Goal: Navigation & Orientation: Find specific page/section

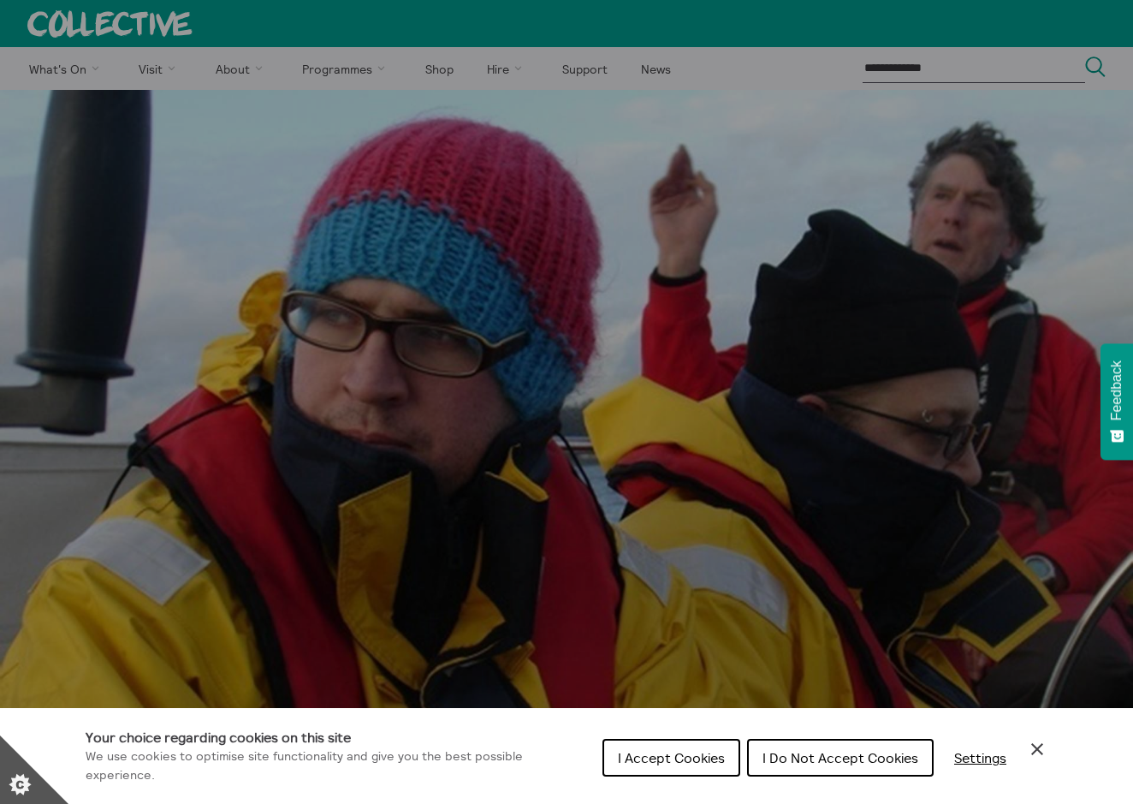
click at [780, 754] on span "I Do Not Accept Cookies" at bounding box center [840, 757] width 156 height 17
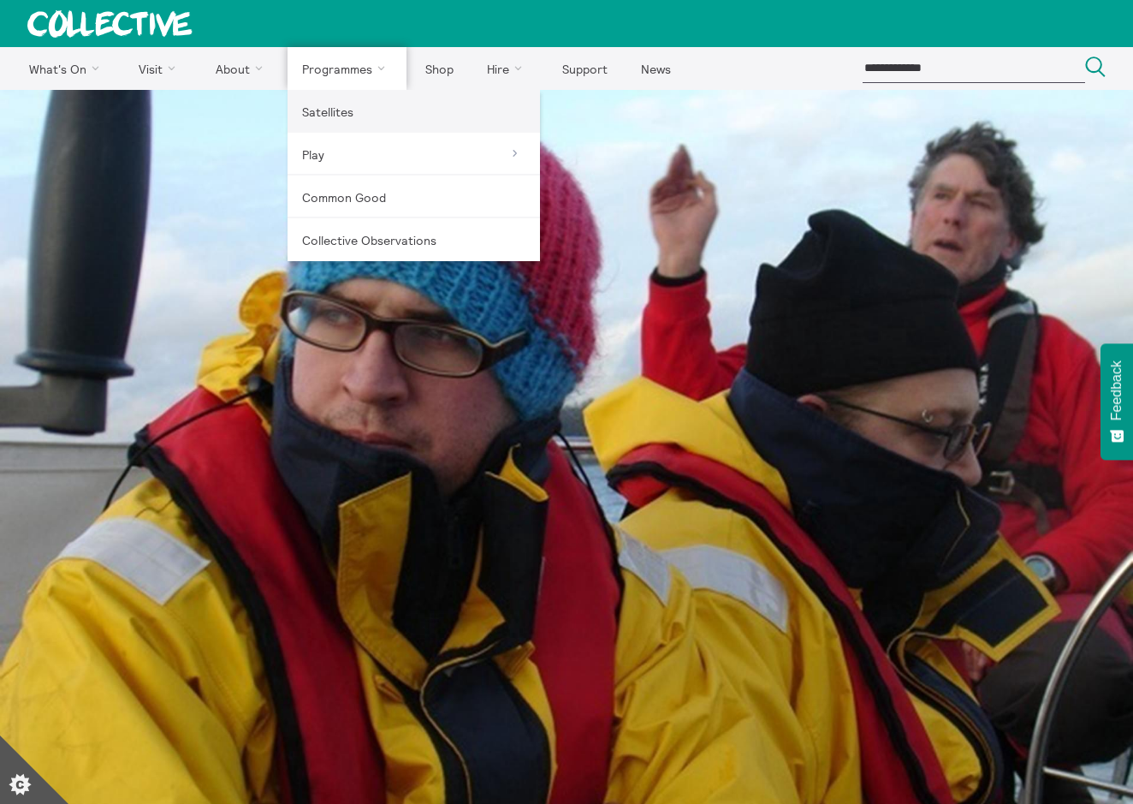
click at [330, 105] on link "Satellites" at bounding box center [414, 111] width 252 height 43
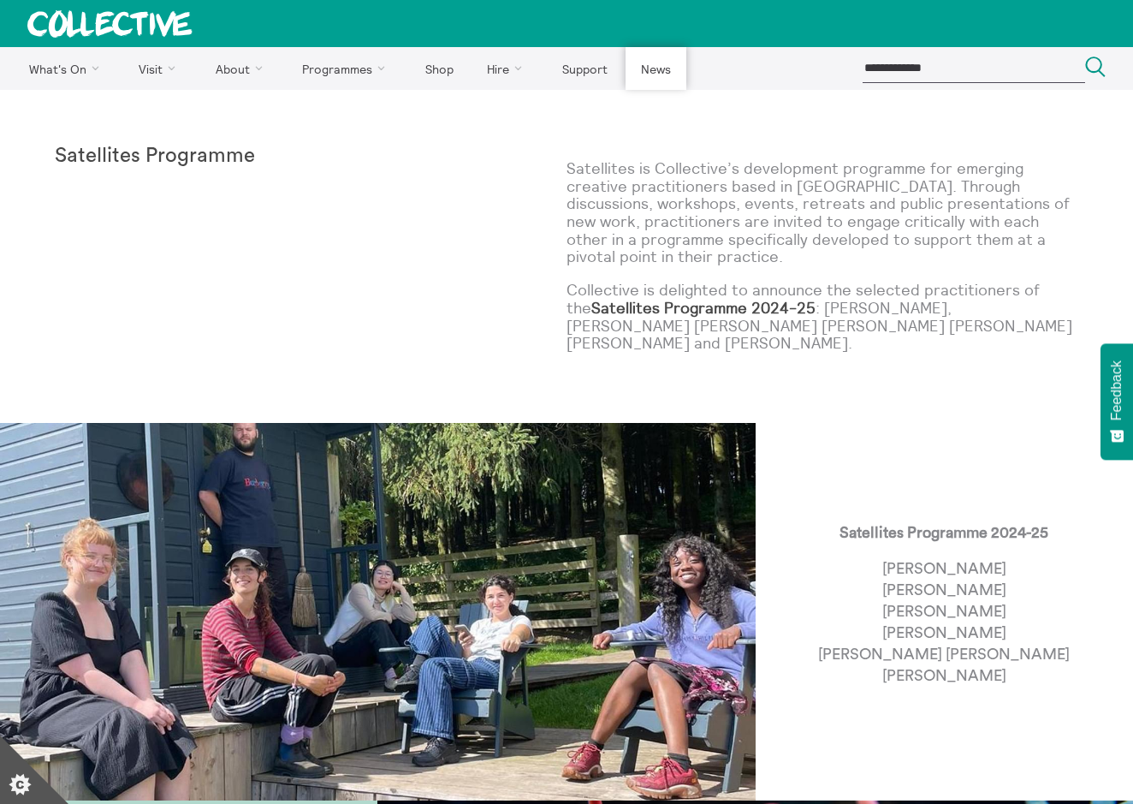
click at [652, 71] on link "News" at bounding box center [656, 68] width 60 height 43
click at [638, 70] on link "News" at bounding box center [656, 68] width 60 height 43
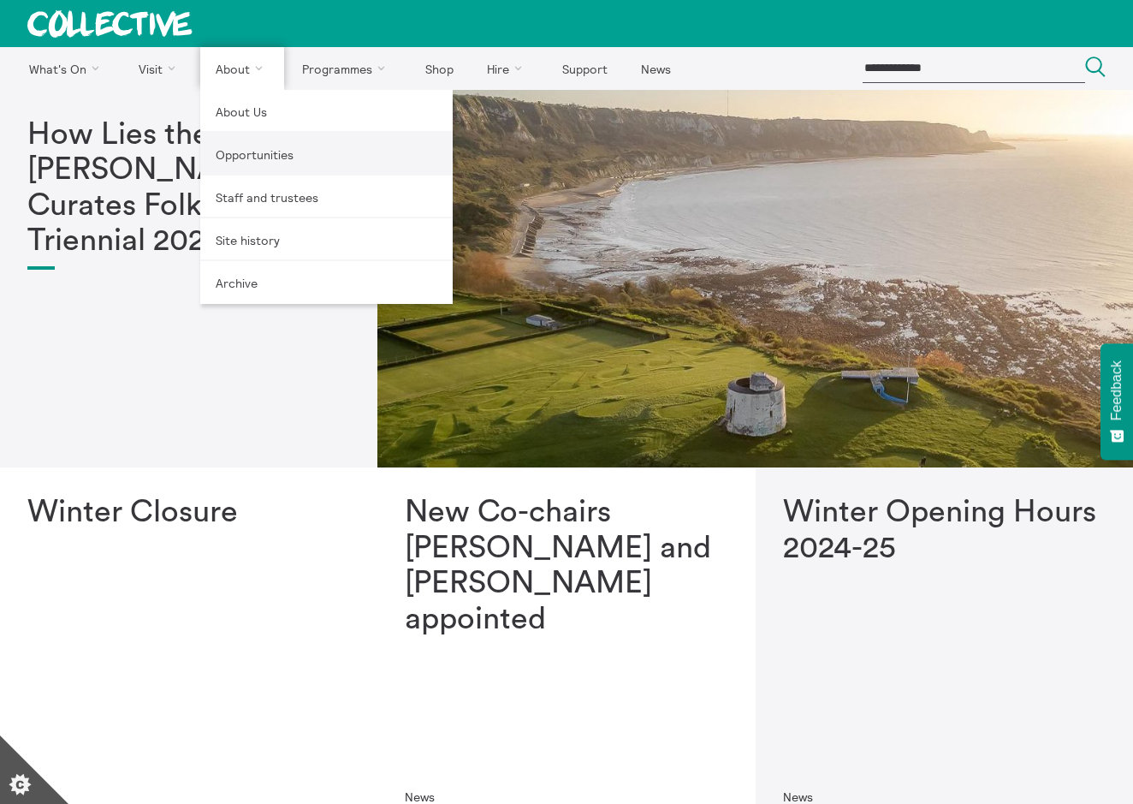
click at [244, 147] on link "Opportunities" at bounding box center [326, 154] width 252 height 43
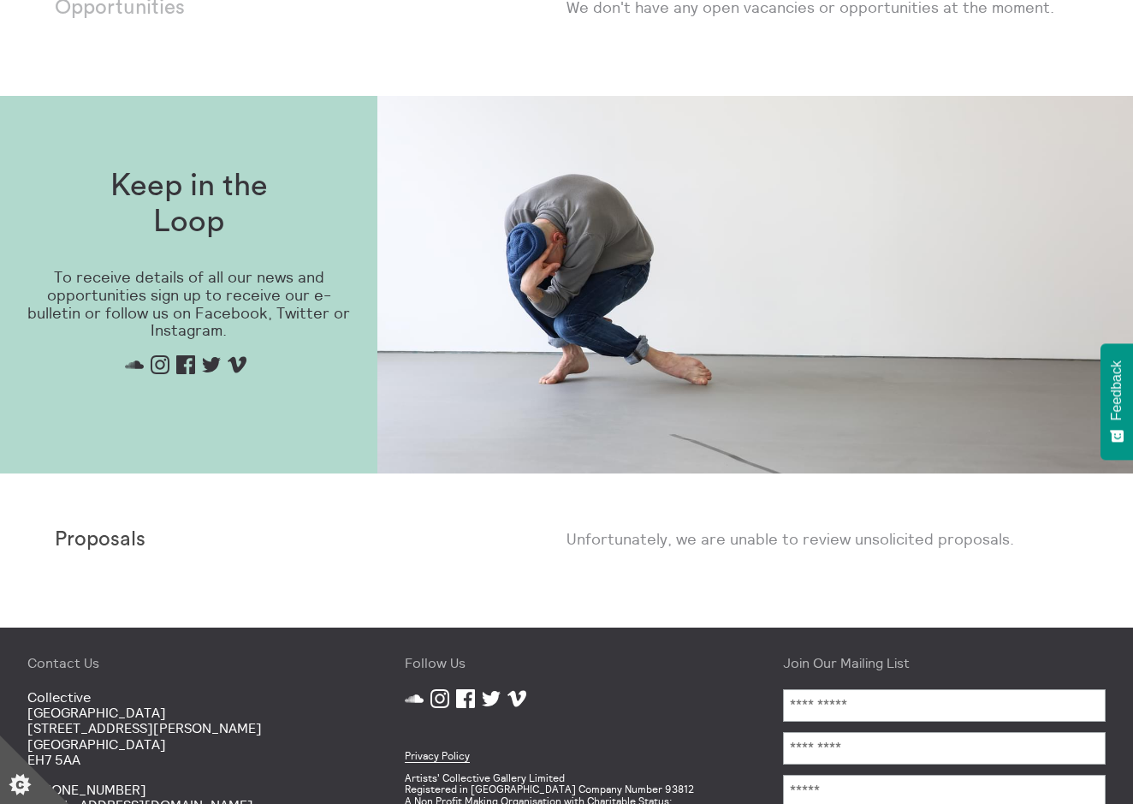
scroll to position [638, 0]
